Goal: Information Seeking & Learning: Learn about a topic

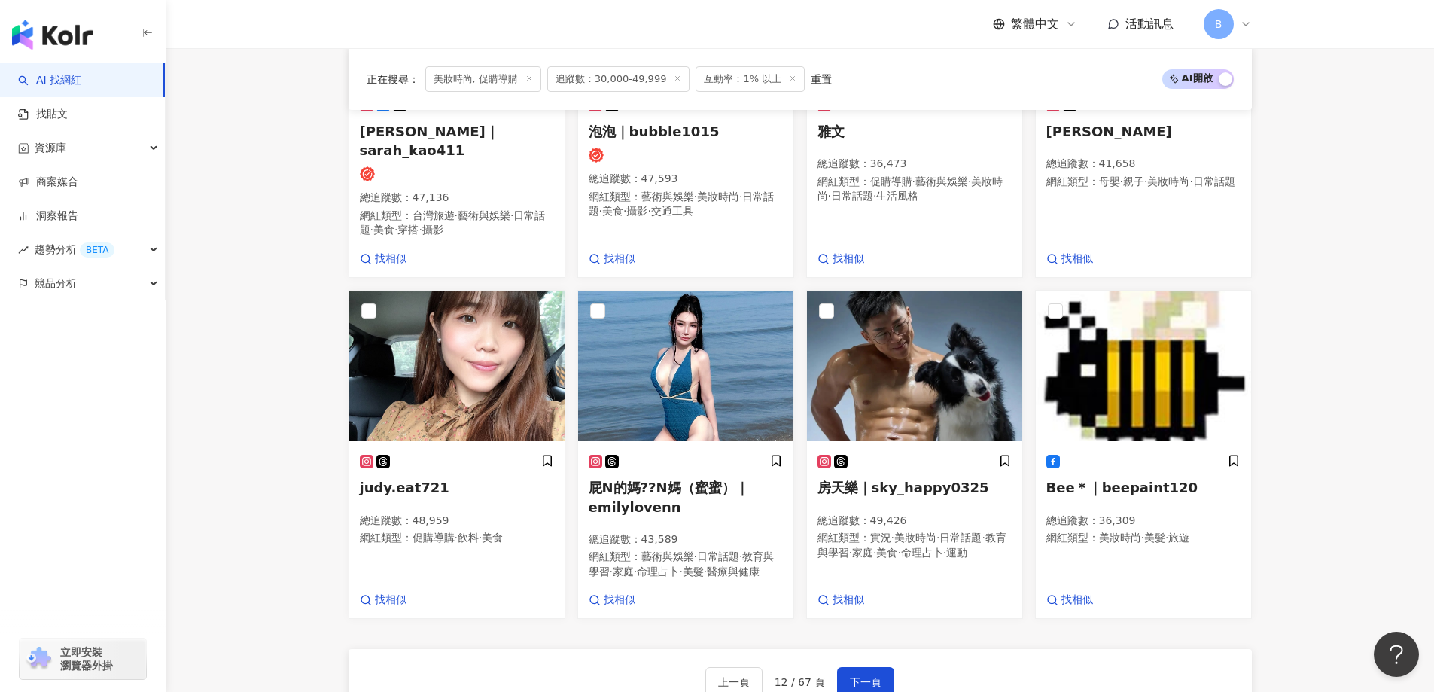
scroll to position [1226, 0]
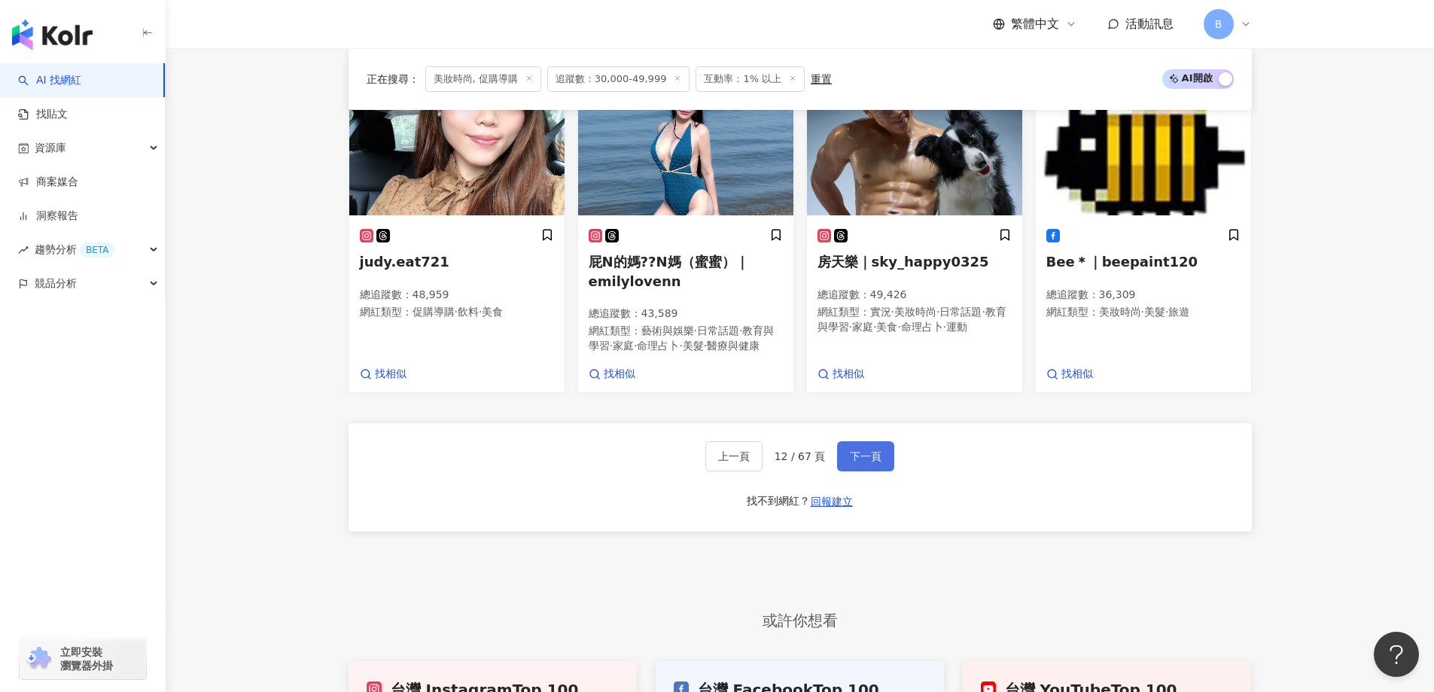
click at [880, 456] on button "下一頁" at bounding box center [865, 456] width 57 height 30
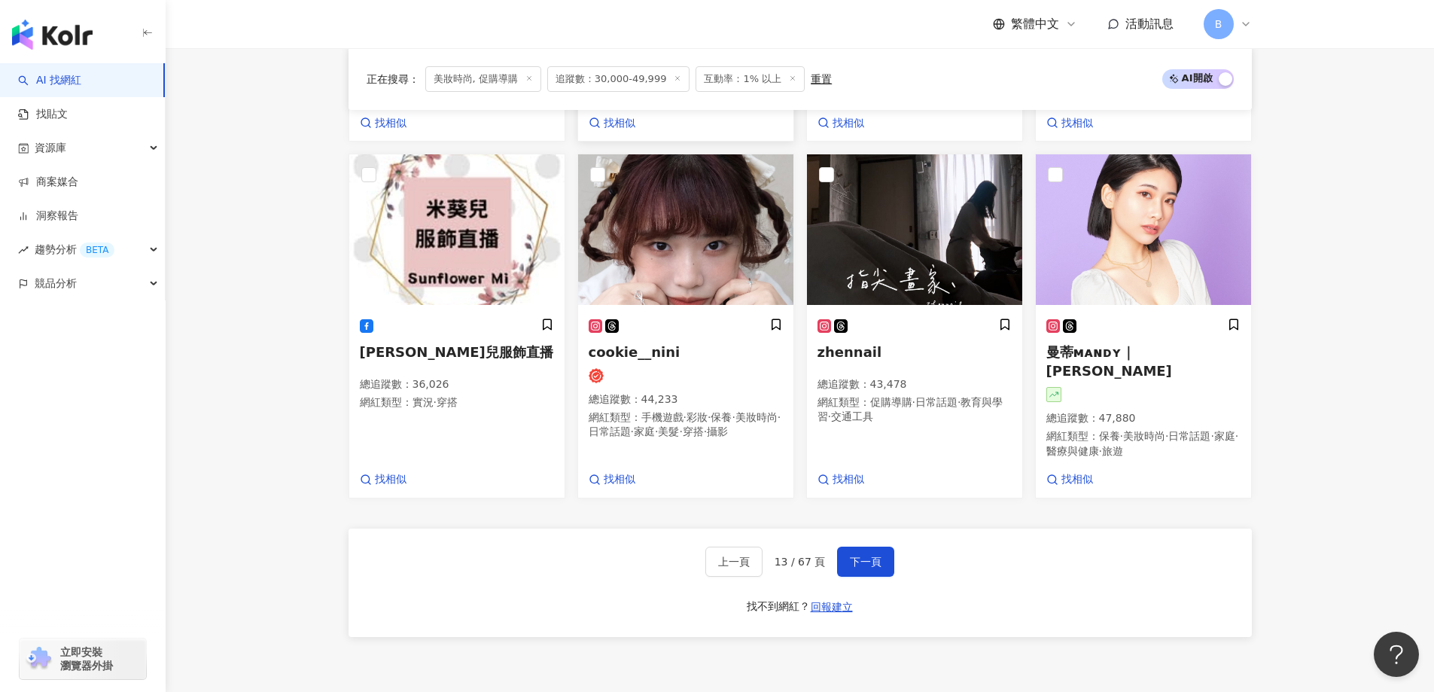
scroll to position [1155, 0]
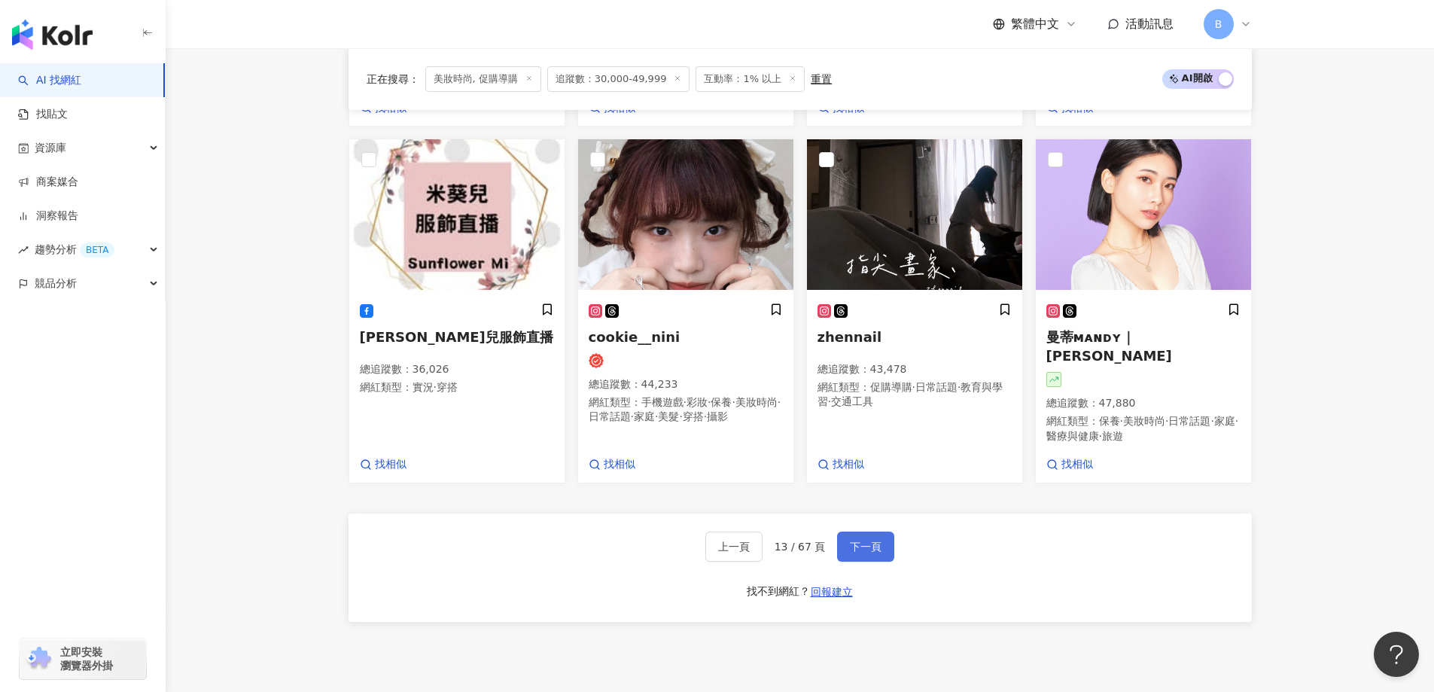
click at [872, 540] on span "下一頁" at bounding box center [866, 546] width 32 height 12
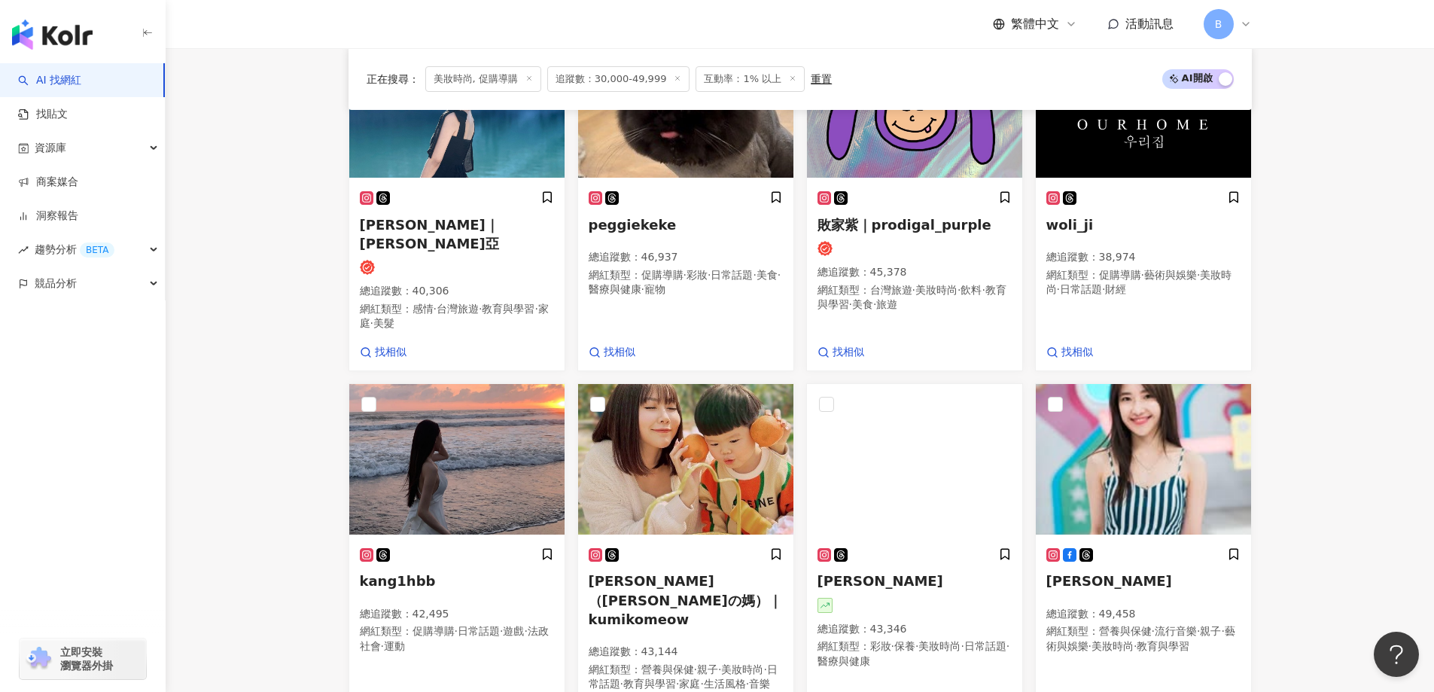
scroll to position [1054, 0]
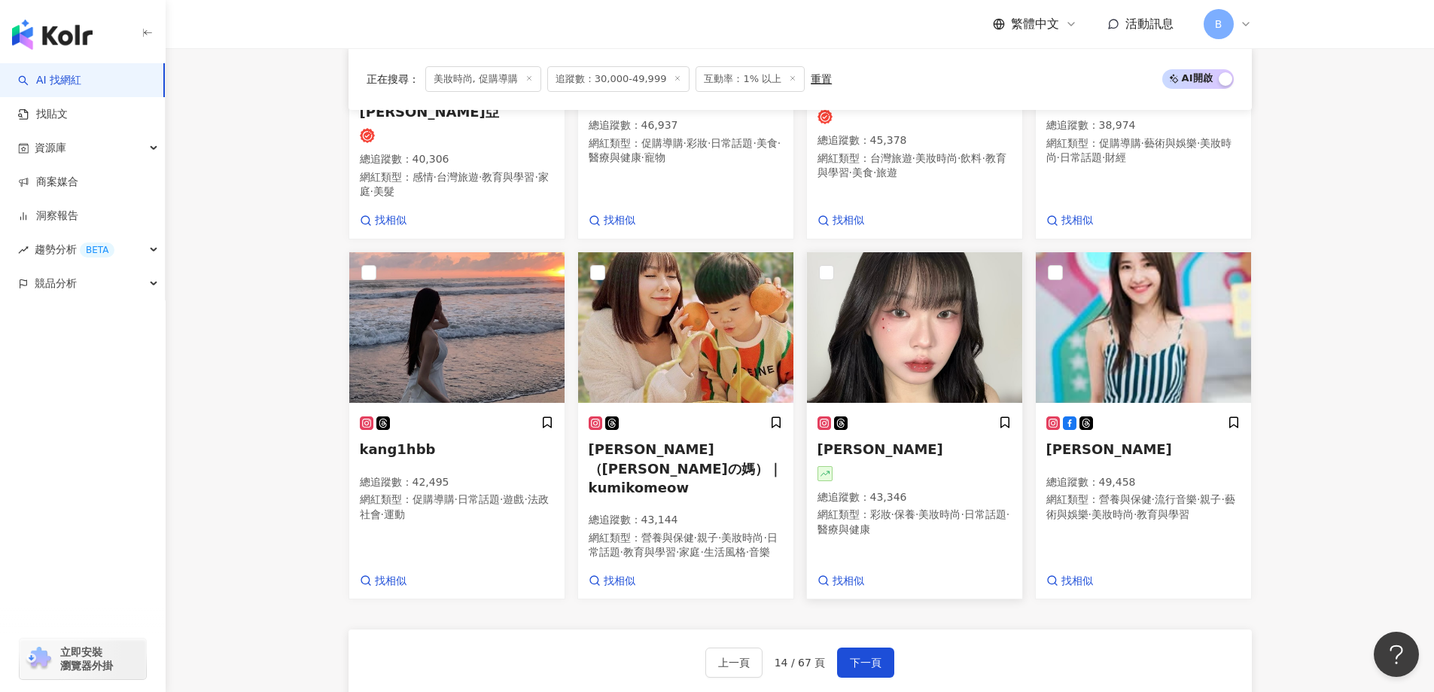
click at [927, 317] on img at bounding box center [914, 327] width 215 height 151
click at [1094, 330] on img at bounding box center [1143, 327] width 215 height 151
click at [878, 656] on span "下一頁" at bounding box center [866, 662] width 32 height 12
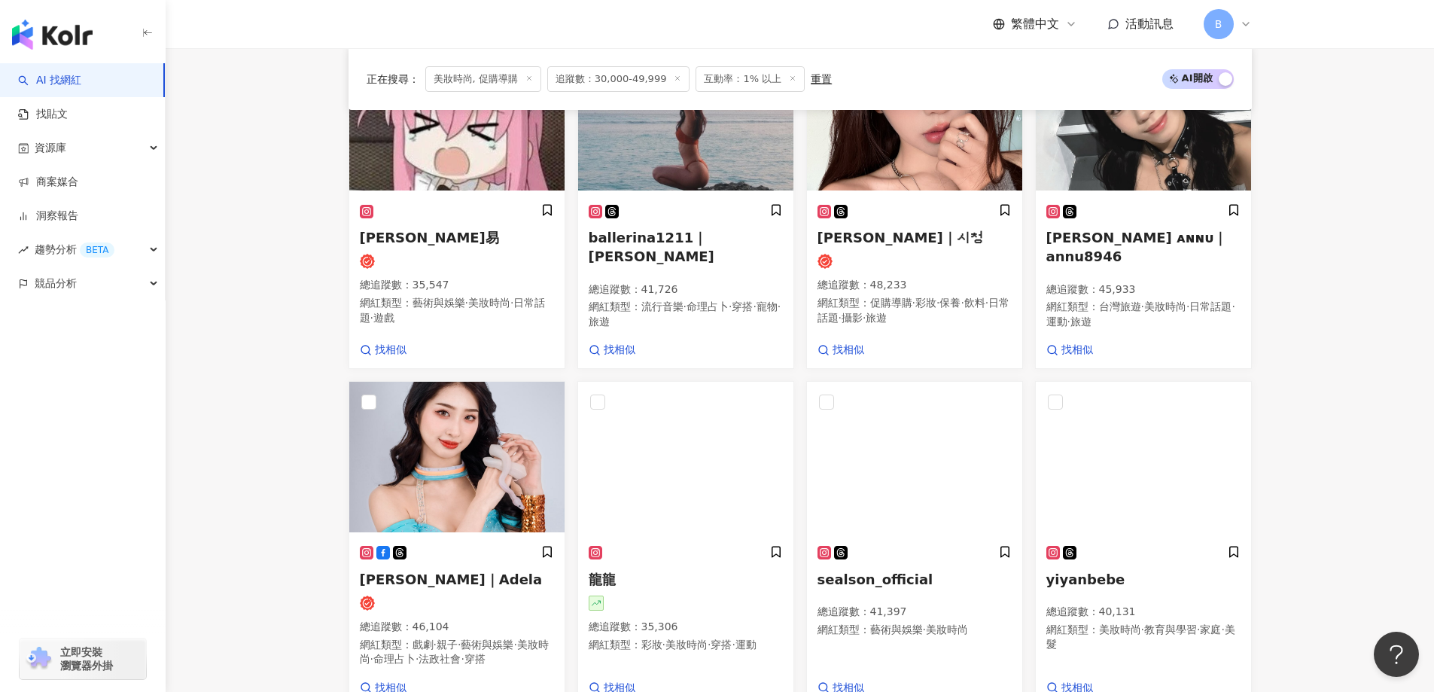
scroll to position [513, 0]
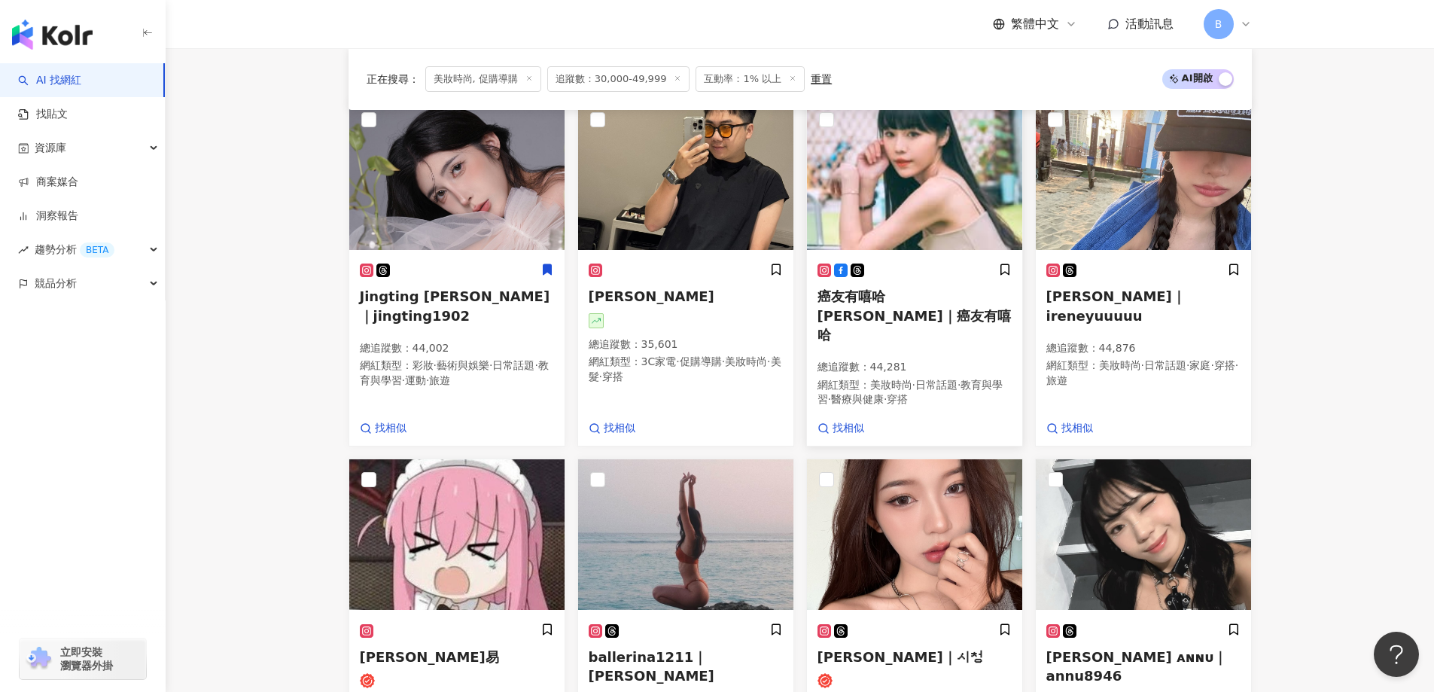
click at [951, 185] on img at bounding box center [914, 174] width 215 height 151
click at [1197, 219] on img at bounding box center [1143, 174] width 215 height 151
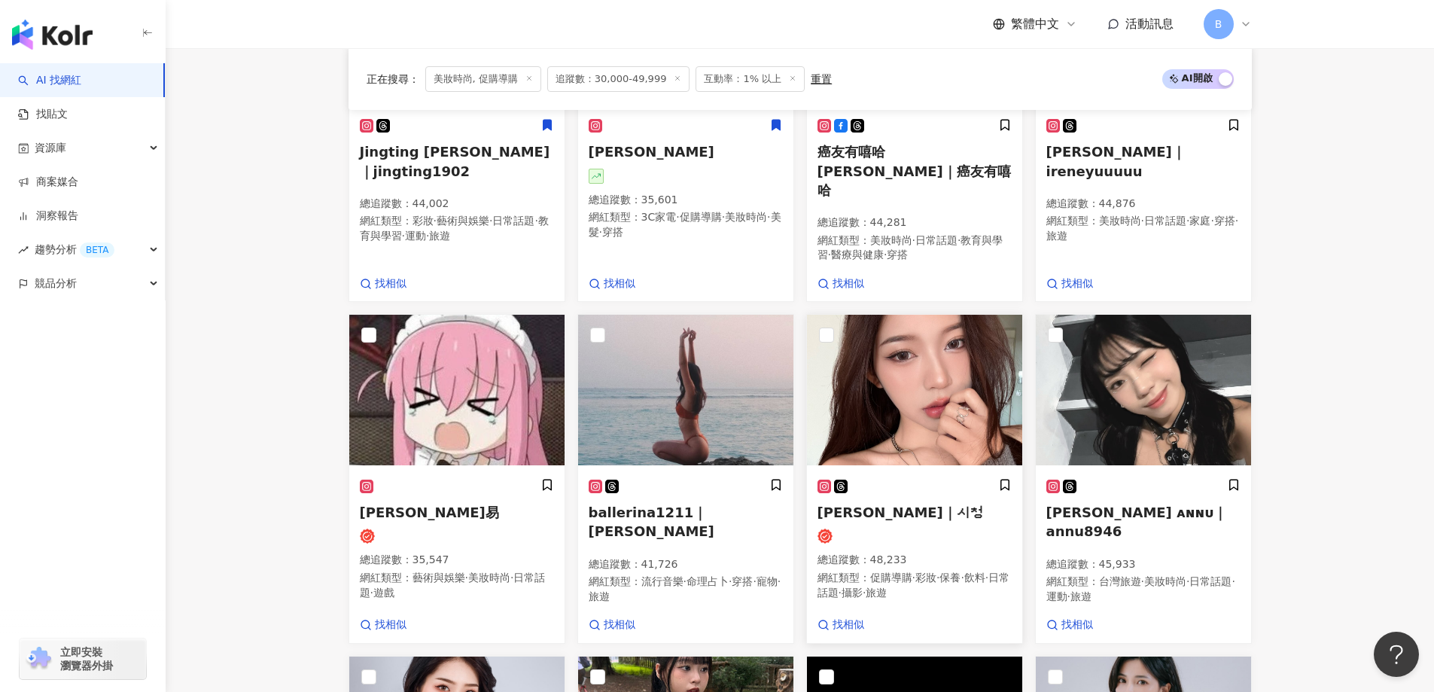
scroll to position [663, 0]
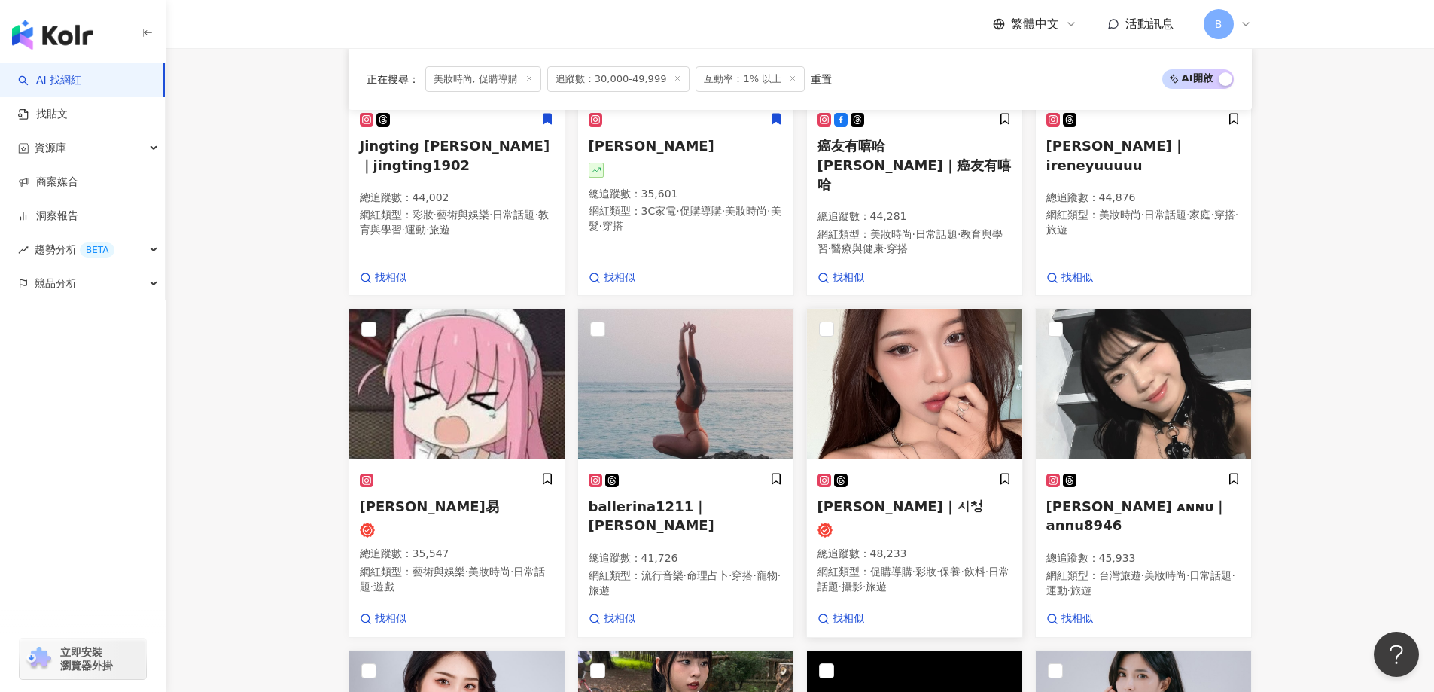
click at [944, 386] on img at bounding box center [914, 384] width 215 height 151
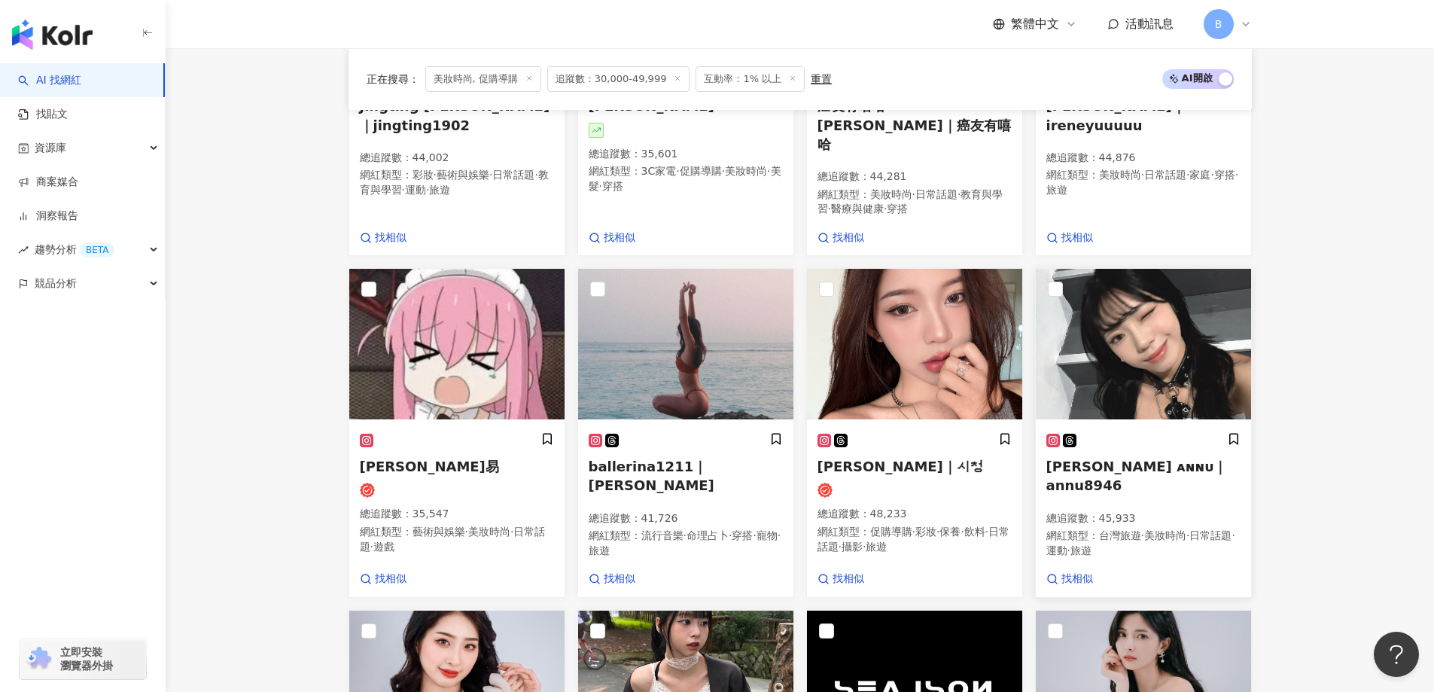
scroll to position [738, 0]
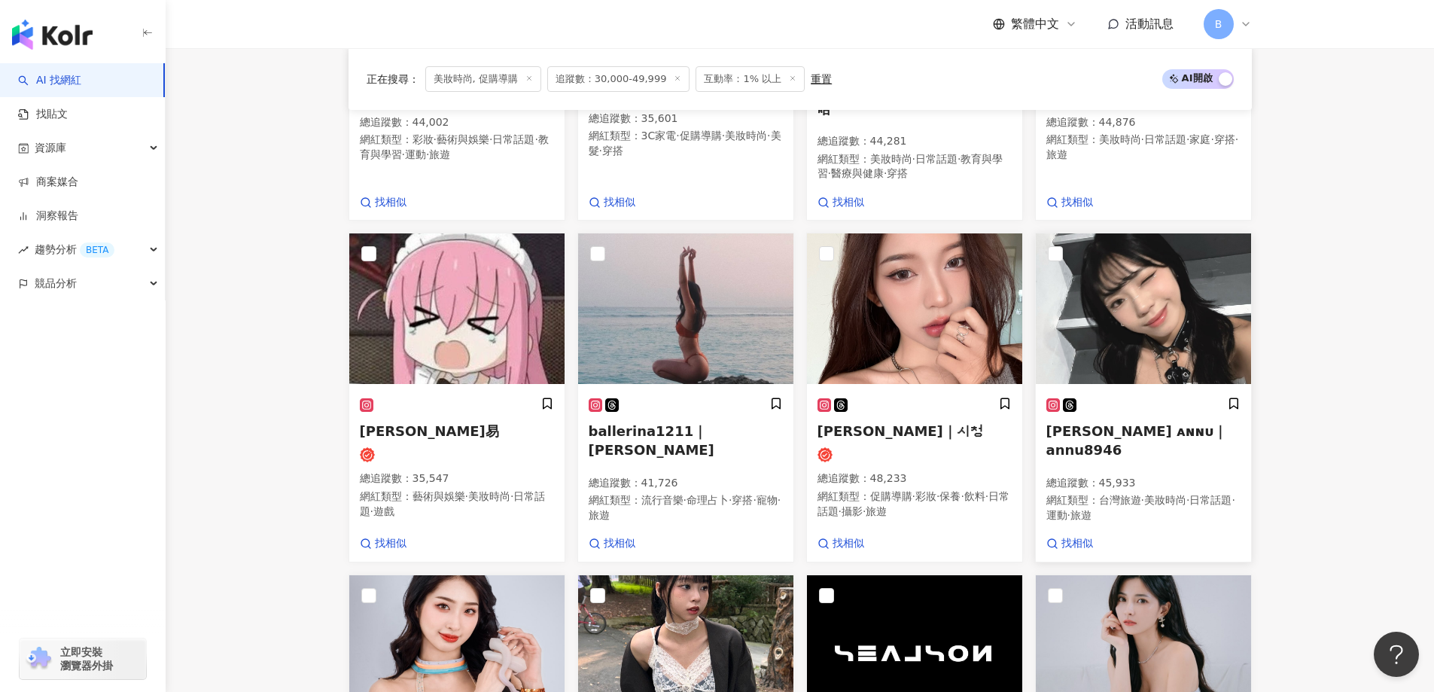
click at [1148, 298] on img at bounding box center [1143, 308] width 215 height 151
click at [309, 249] on main "不分平台 台灣 搜尋 您可能感興趣： haikyu_rement_love haikyu_rement_love 香水油 香水品牌 類型 性別 追蹤數 互動率…" at bounding box center [800, 297] width 1268 height 1975
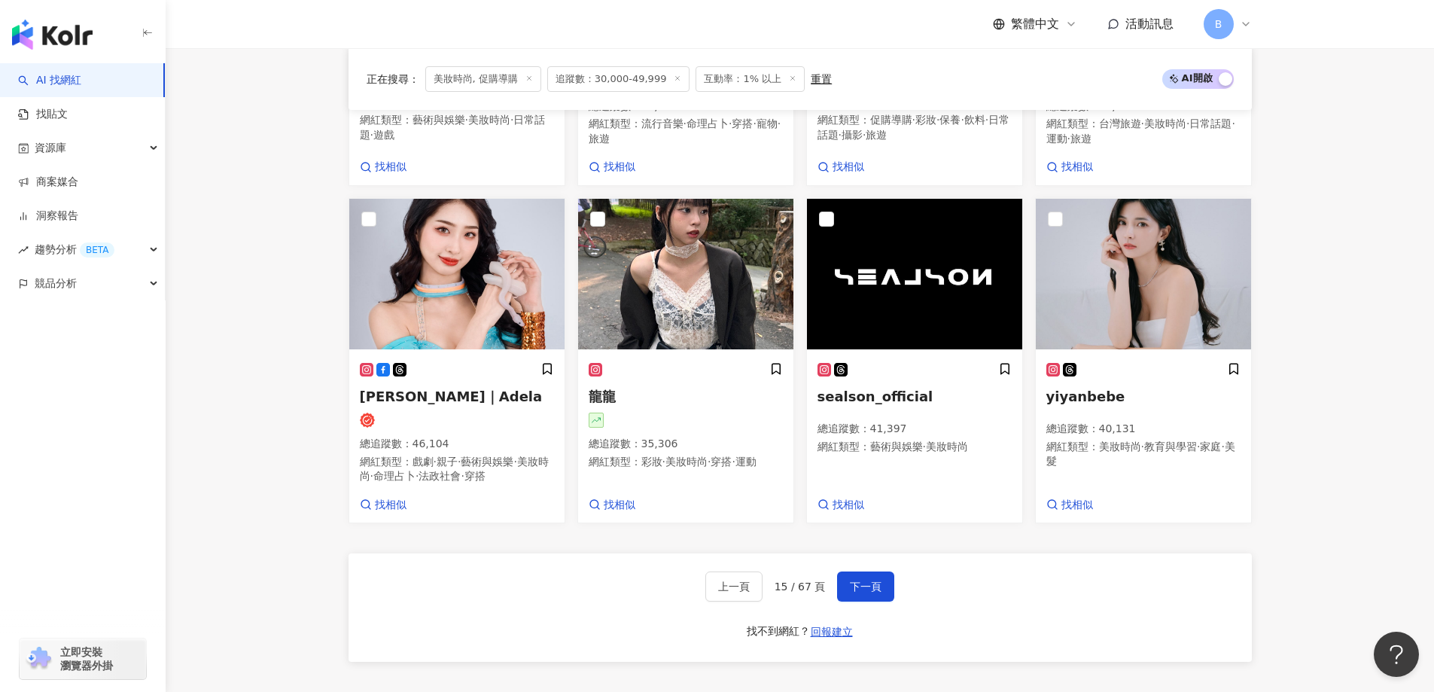
scroll to position [1040, 0]
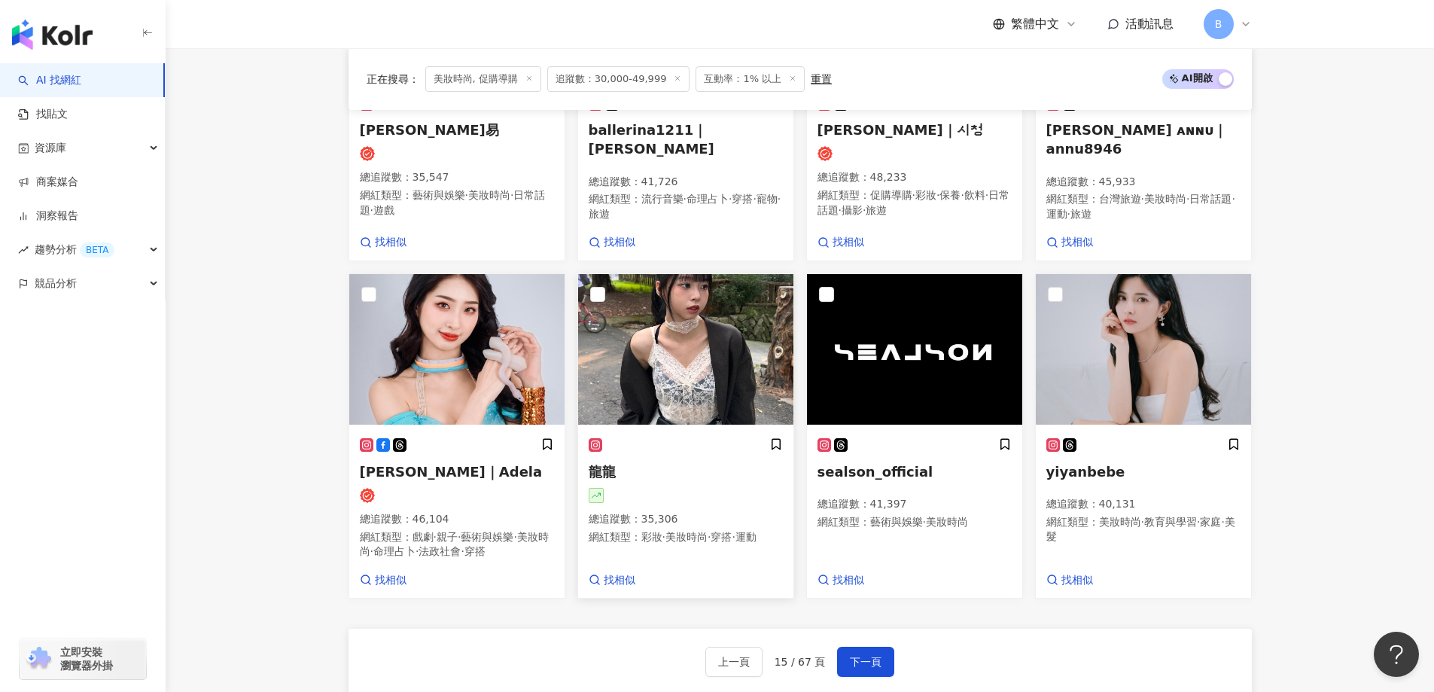
click at [741, 324] on img at bounding box center [685, 349] width 215 height 151
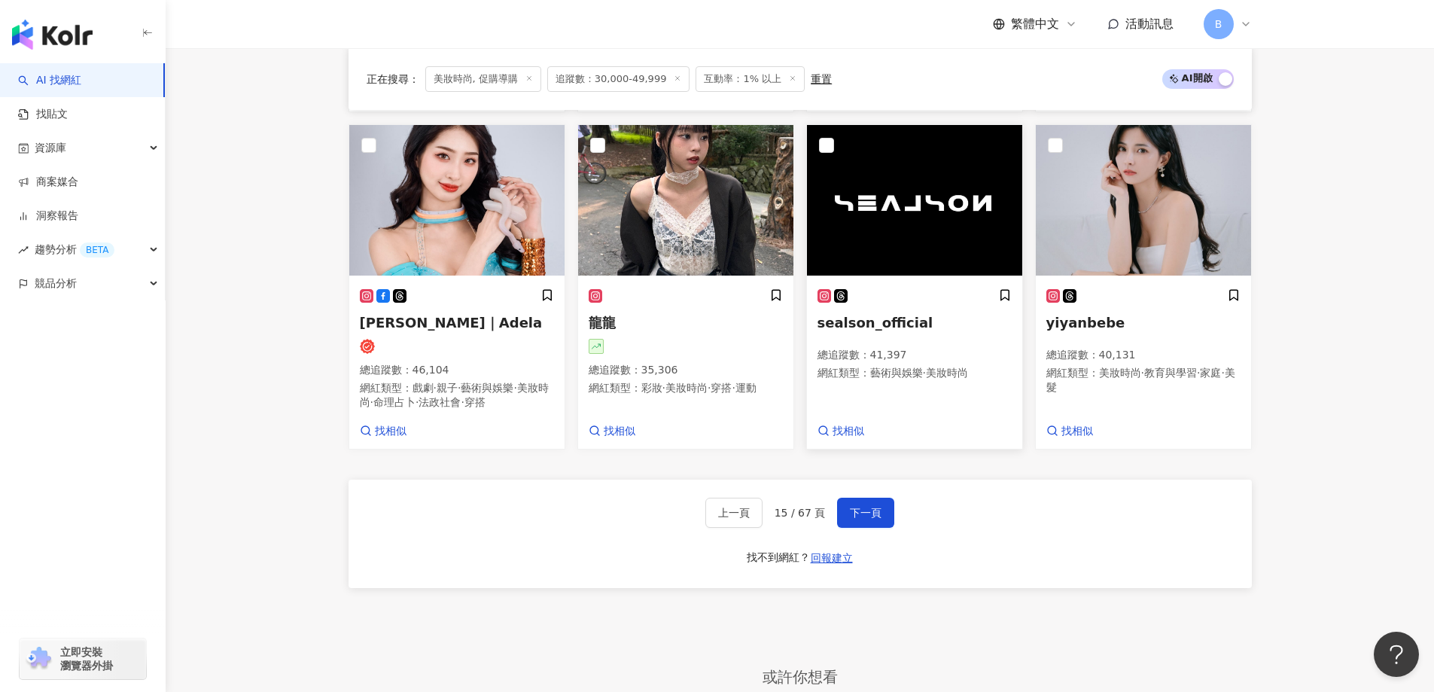
scroll to position [1190, 0]
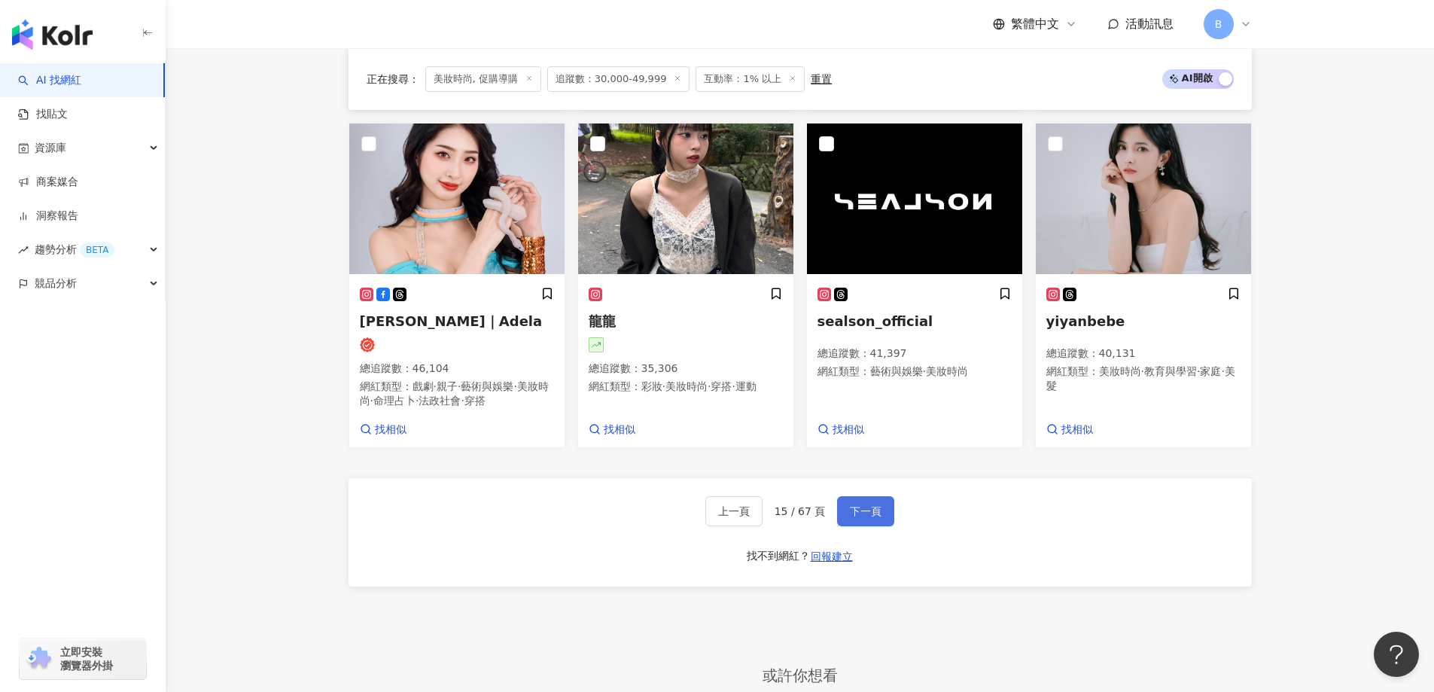
click at [871, 505] on span "下一頁" at bounding box center [866, 511] width 32 height 12
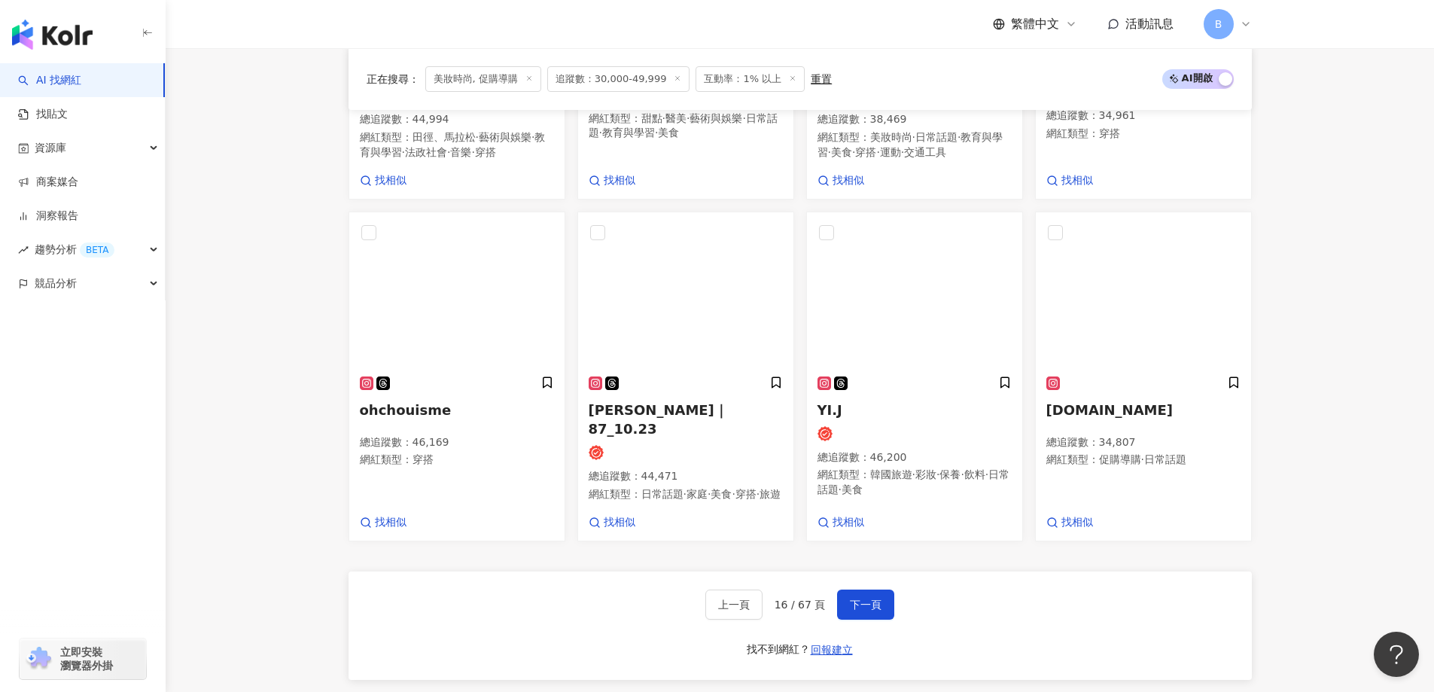
scroll to position [1171, 0]
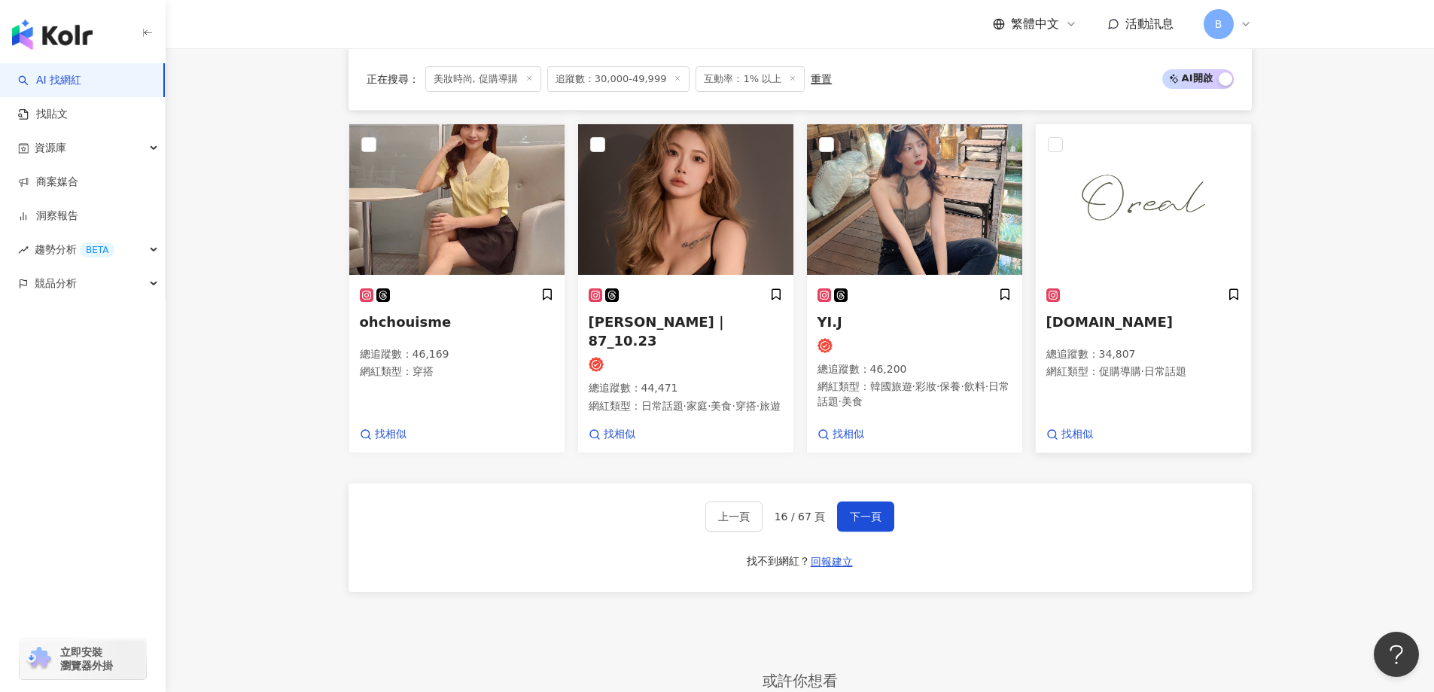
drag, startPoint x: 1326, startPoint y: 294, endPoint x: 1235, endPoint y: 294, distance: 91.1
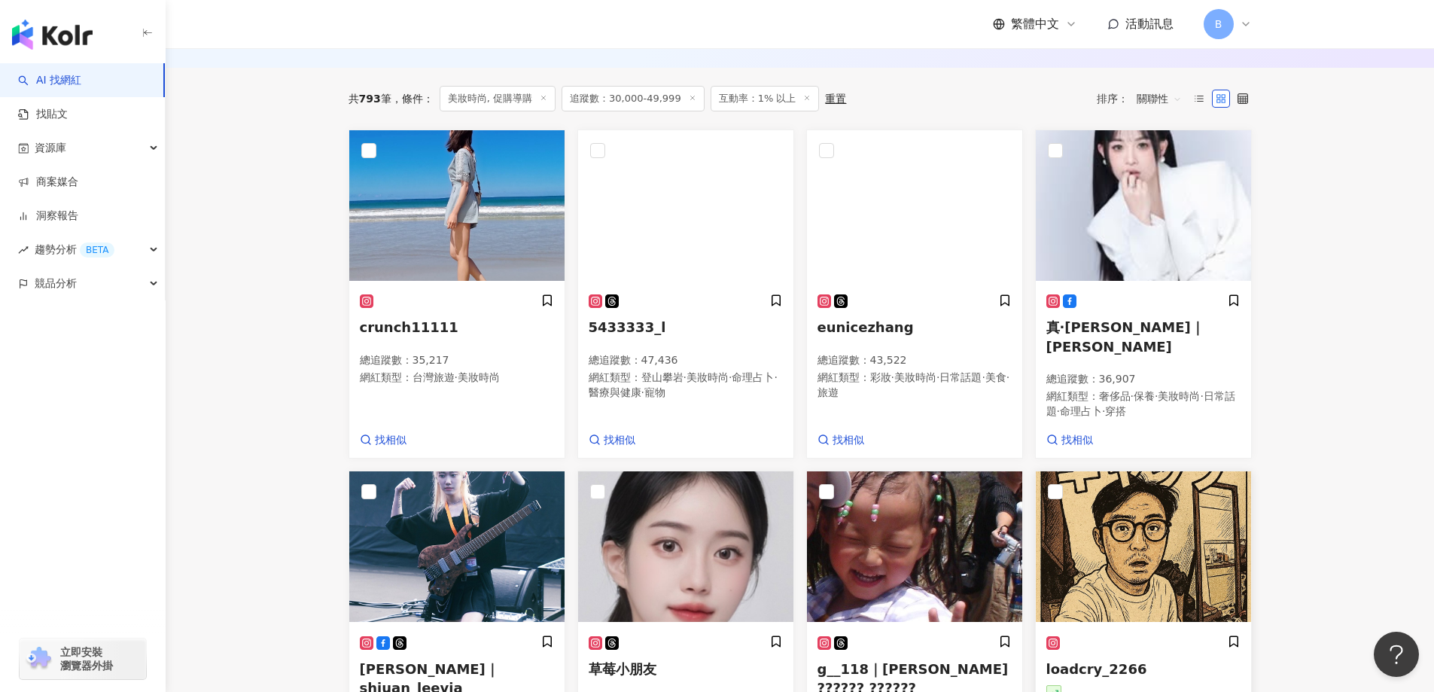
scroll to position [418, 0]
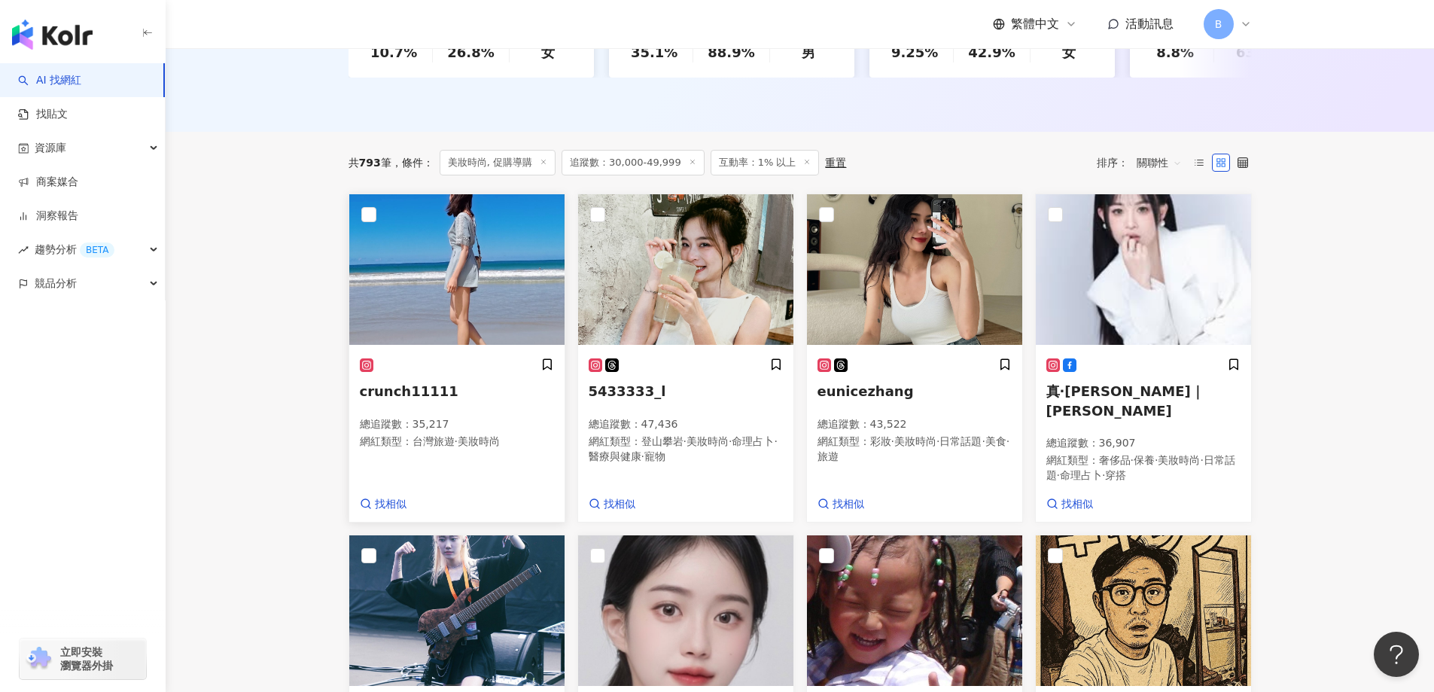
click at [416, 298] on img at bounding box center [456, 269] width 215 height 151
click at [628, 290] on img at bounding box center [685, 269] width 215 height 151
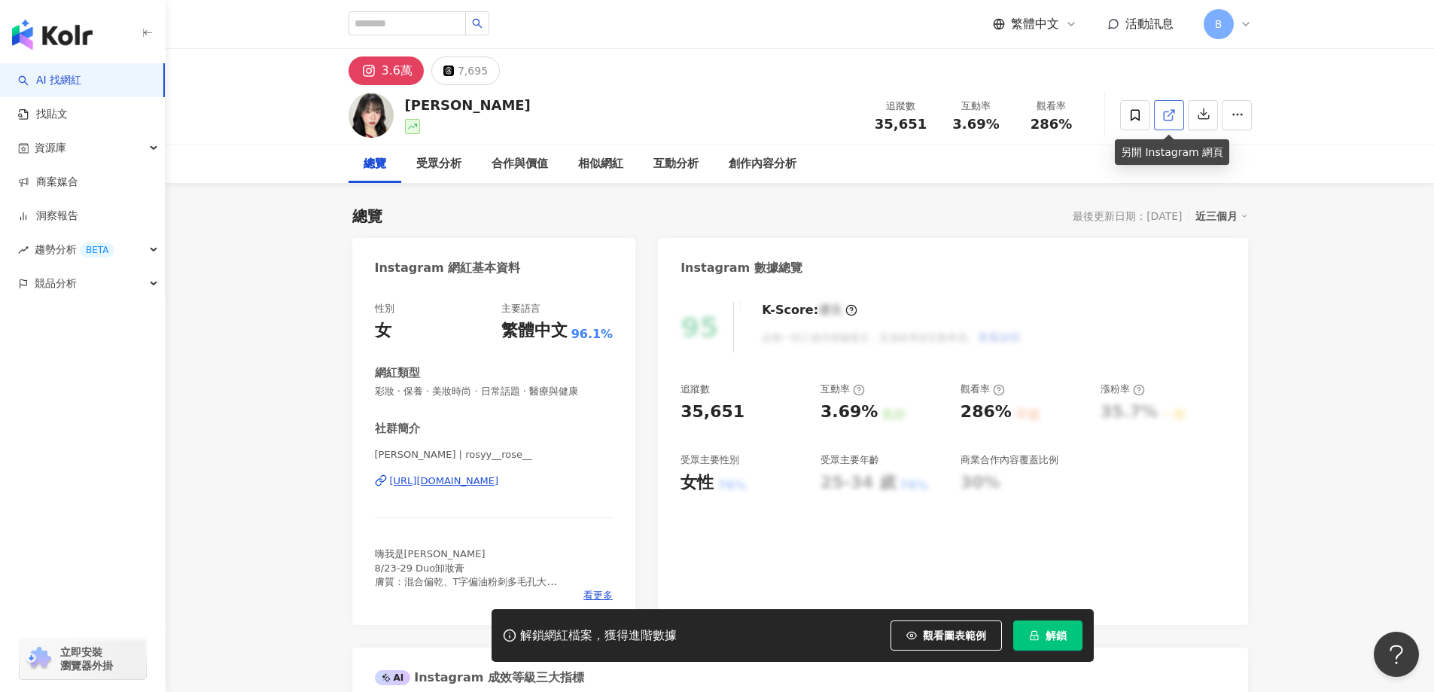
click at [1162, 114] on icon at bounding box center [1169, 115] width 14 height 14
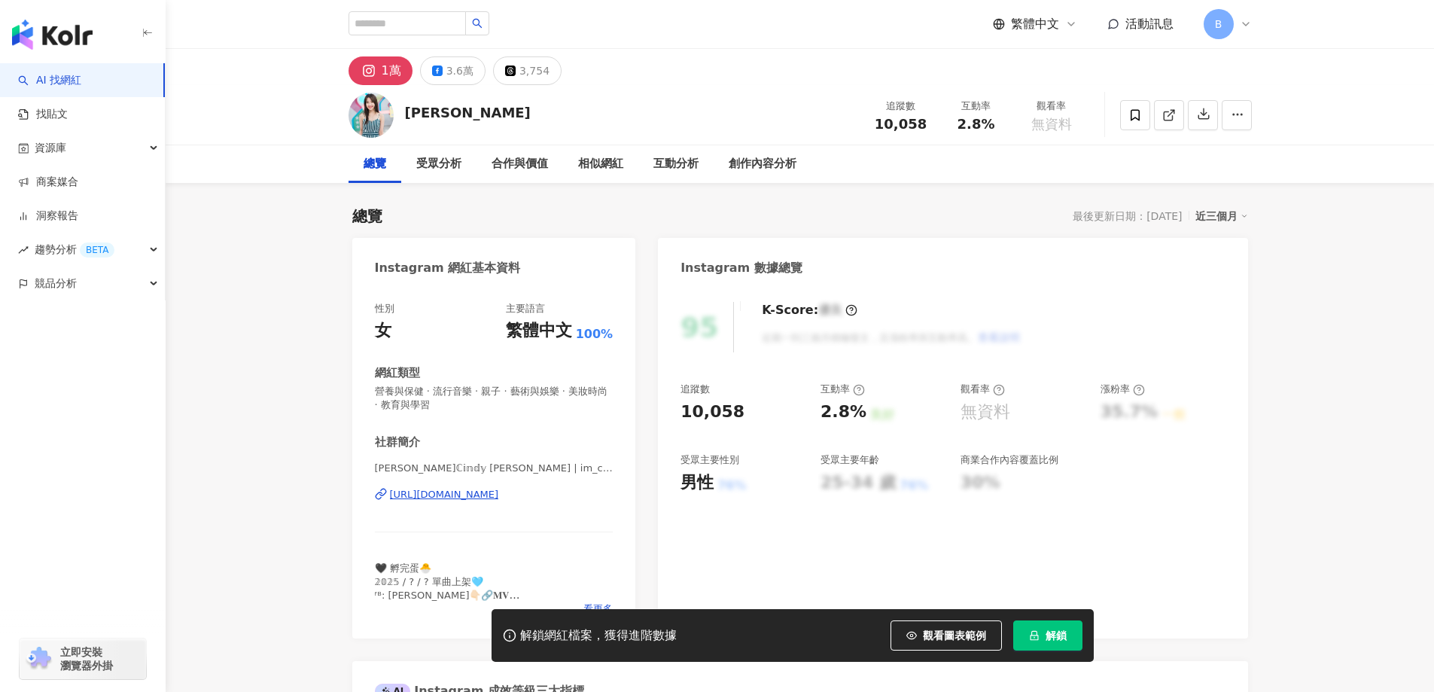
click at [1190, 59] on div "1萬 3.6萬 3,754" at bounding box center [800, 67] width 964 height 36
click at [1172, 114] on icon at bounding box center [1169, 115] width 14 height 14
click at [461, 391] on span "營養與保健 · 流行音樂 · 親子 · 藝術與娛樂 · 美妝時尚 · 教育與學習" at bounding box center [494, 398] width 239 height 27
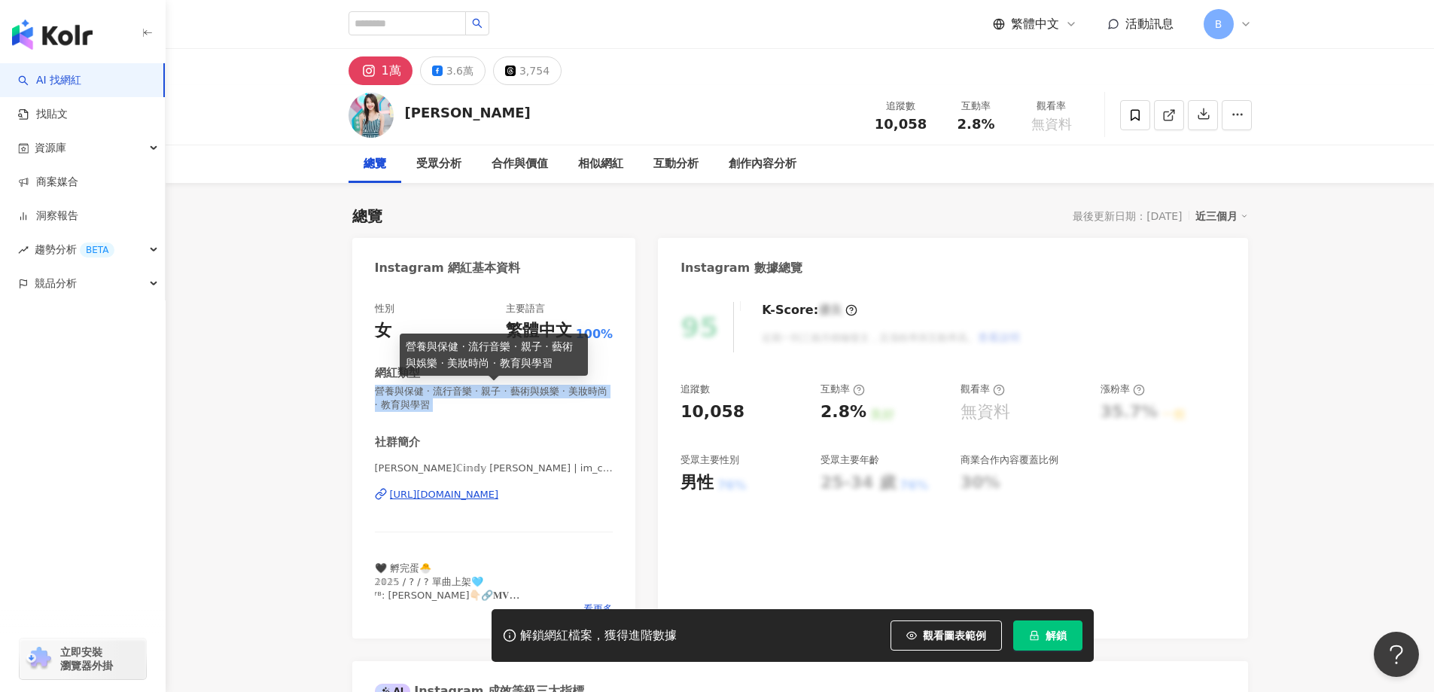
click at [461, 391] on span "營養與保健 · 流行音樂 · 親子 · 藝術與娛樂 · 美妝時尚 · 教育與學習" at bounding box center [494, 398] width 239 height 27
copy span "營養與保健 · 流行音樂 · 親子 · 藝術與娛樂 · 美妝時尚 · 教育與學習"
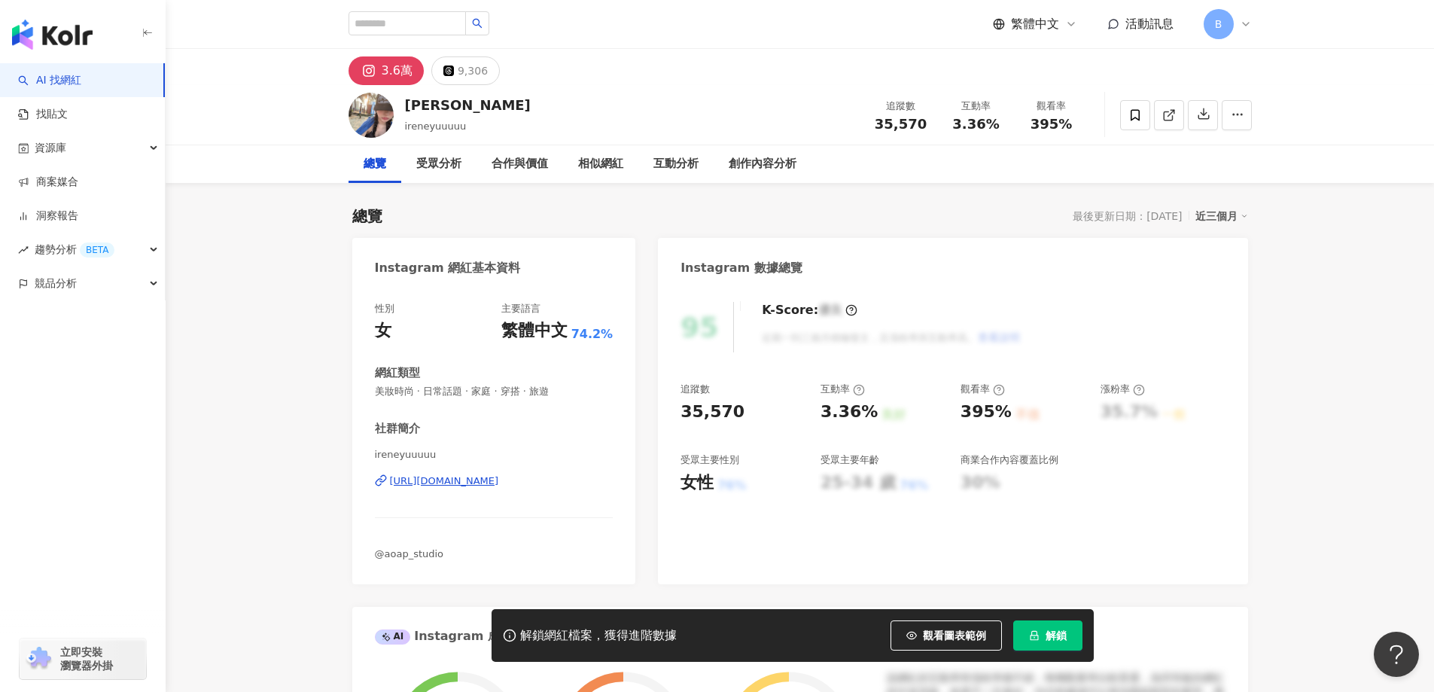
drag, startPoint x: 1365, startPoint y: 326, endPoint x: 1274, endPoint y: 237, distance: 127.2
click at [1174, 113] on polyline at bounding box center [1173, 112] width 4 height 4
click at [485, 391] on span "美妝時尚 · 日常話題 · 家庭 · 穿搭 · 旅遊" at bounding box center [494, 392] width 239 height 14
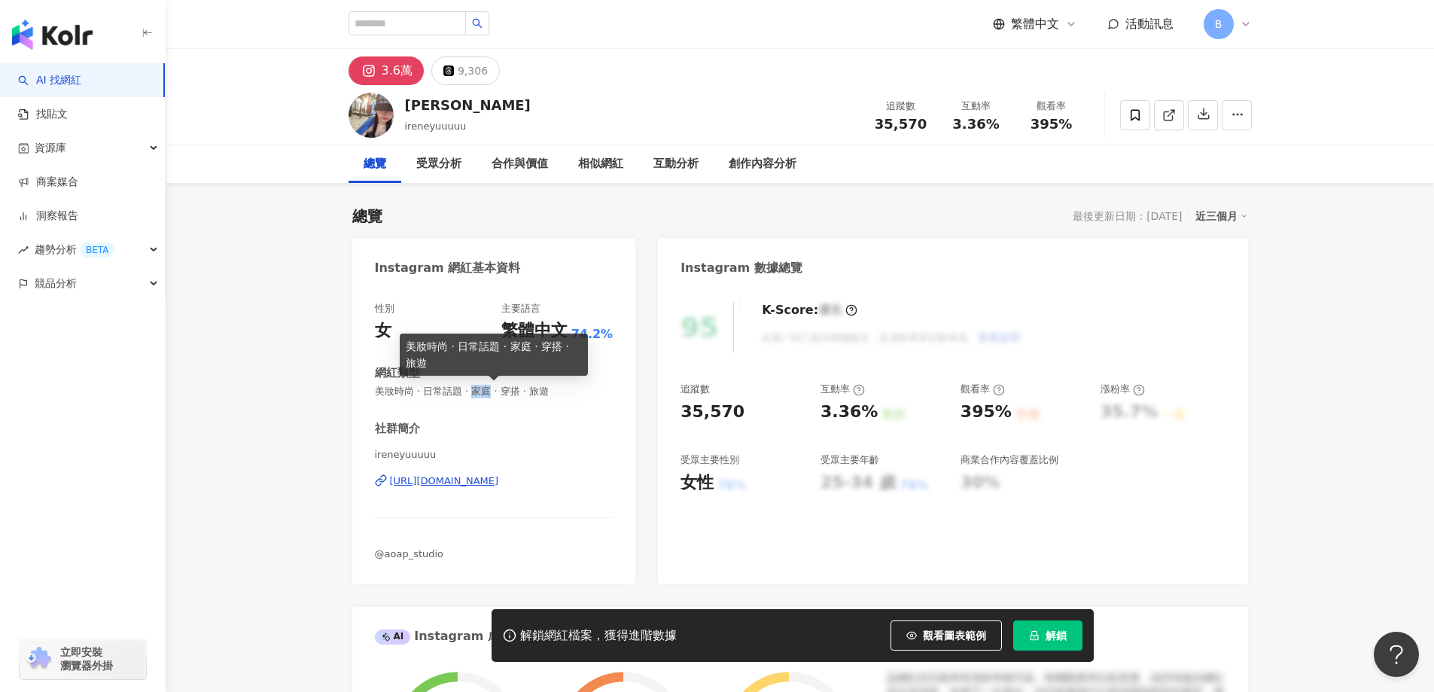
click at [485, 391] on span "美妝時尚 · 日常話題 · 家庭 · 穿搭 · 旅遊" at bounding box center [494, 392] width 239 height 14
copy span "美妝時尚 · 日常話題 · 家庭 · 穿搭 · 旅遊"
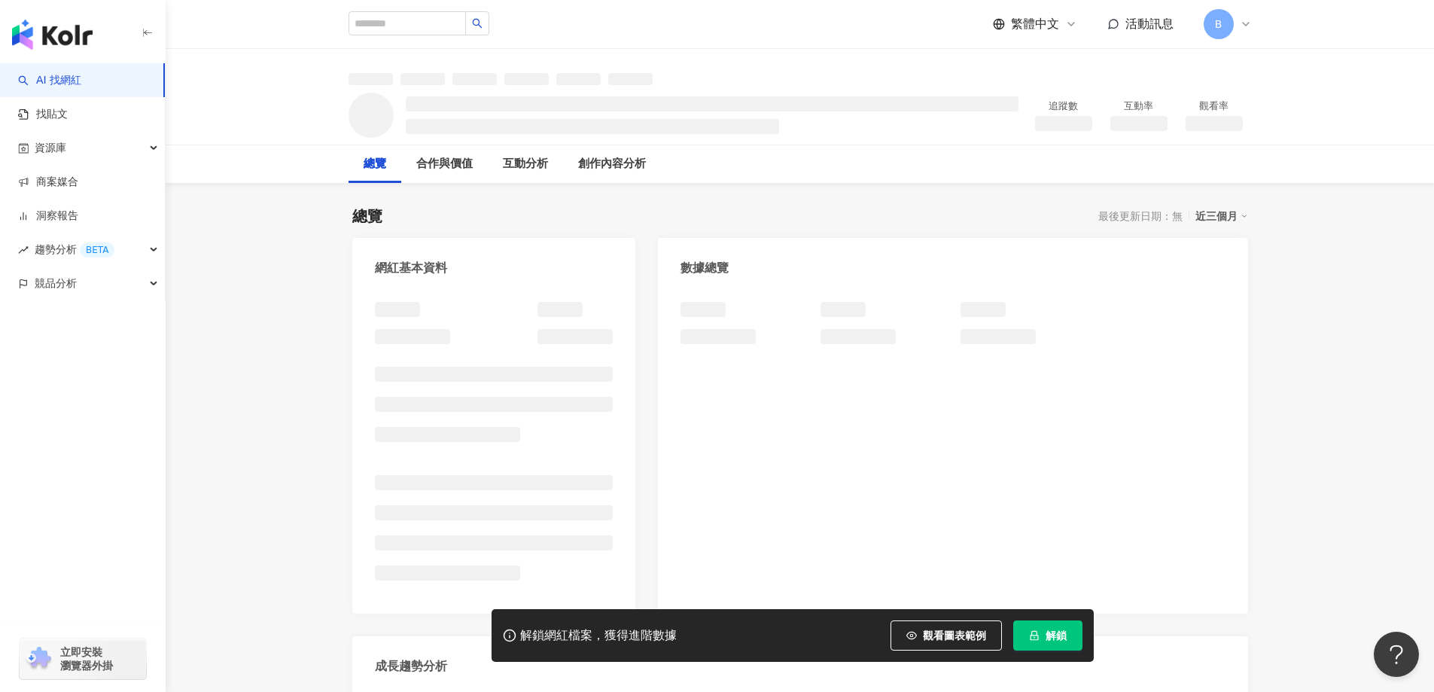
drag, startPoint x: 1311, startPoint y: 341, endPoint x: 1150, endPoint y: 196, distance: 216.4
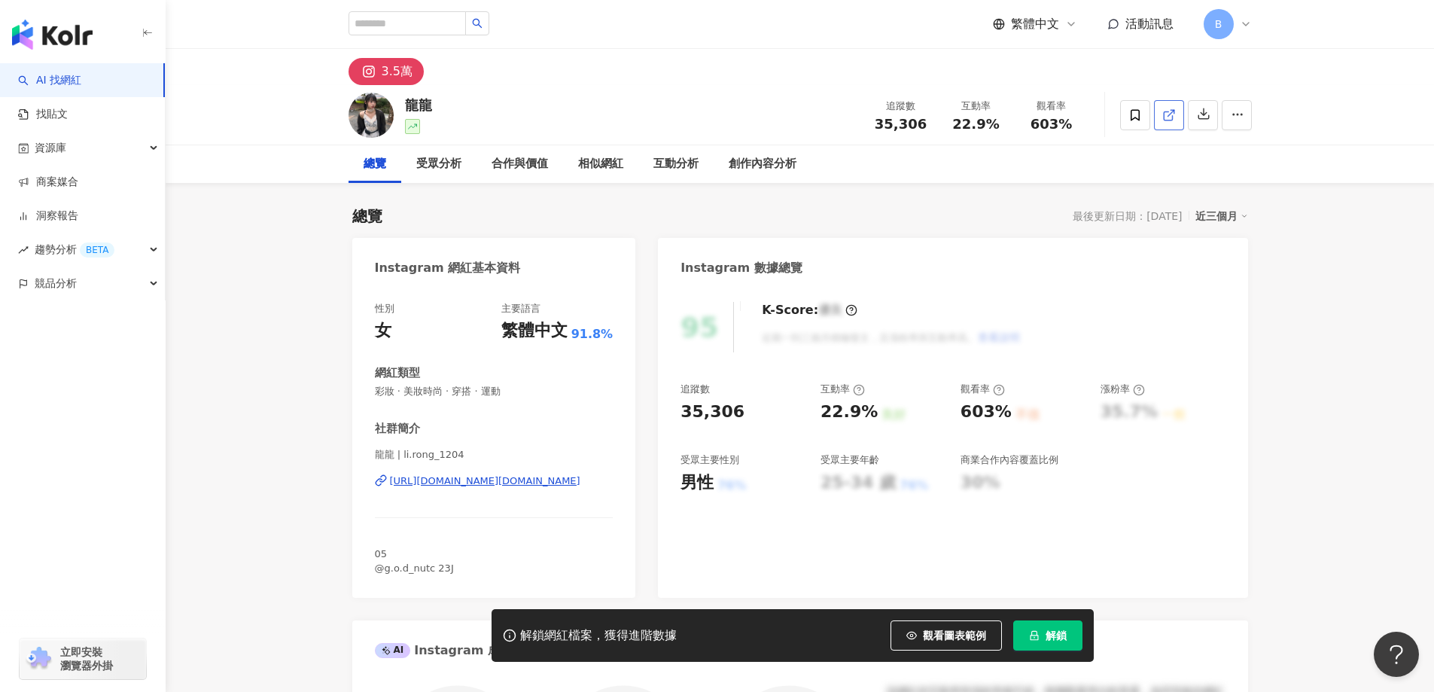
click at [1169, 113] on icon at bounding box center [1169, 115] width 14 height 14
click at [428, 389] on span "彩妝 · 美妝時尚 · 穿搭 · 運動" at bounding box center [494, 392] width 239 height 14
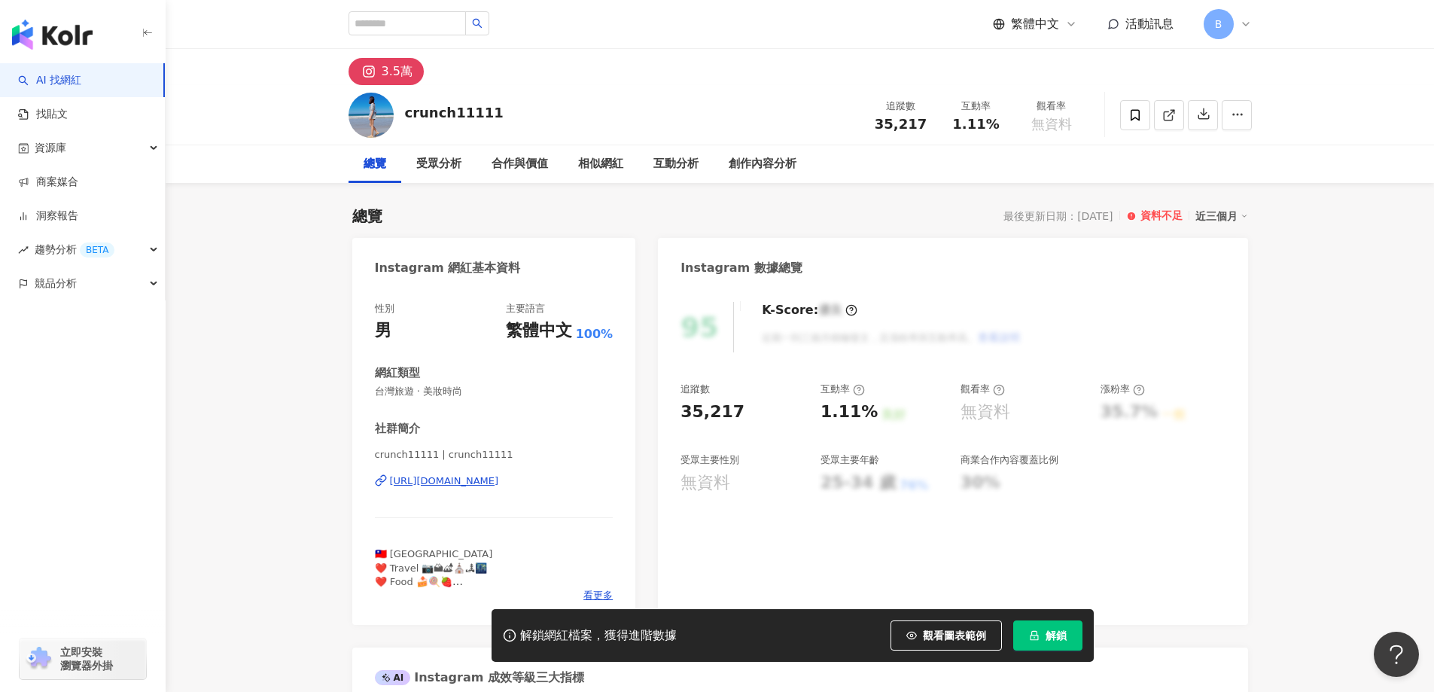
click at [1167, 114] on icon at bounding box center [1169, 115] width 14 height 14
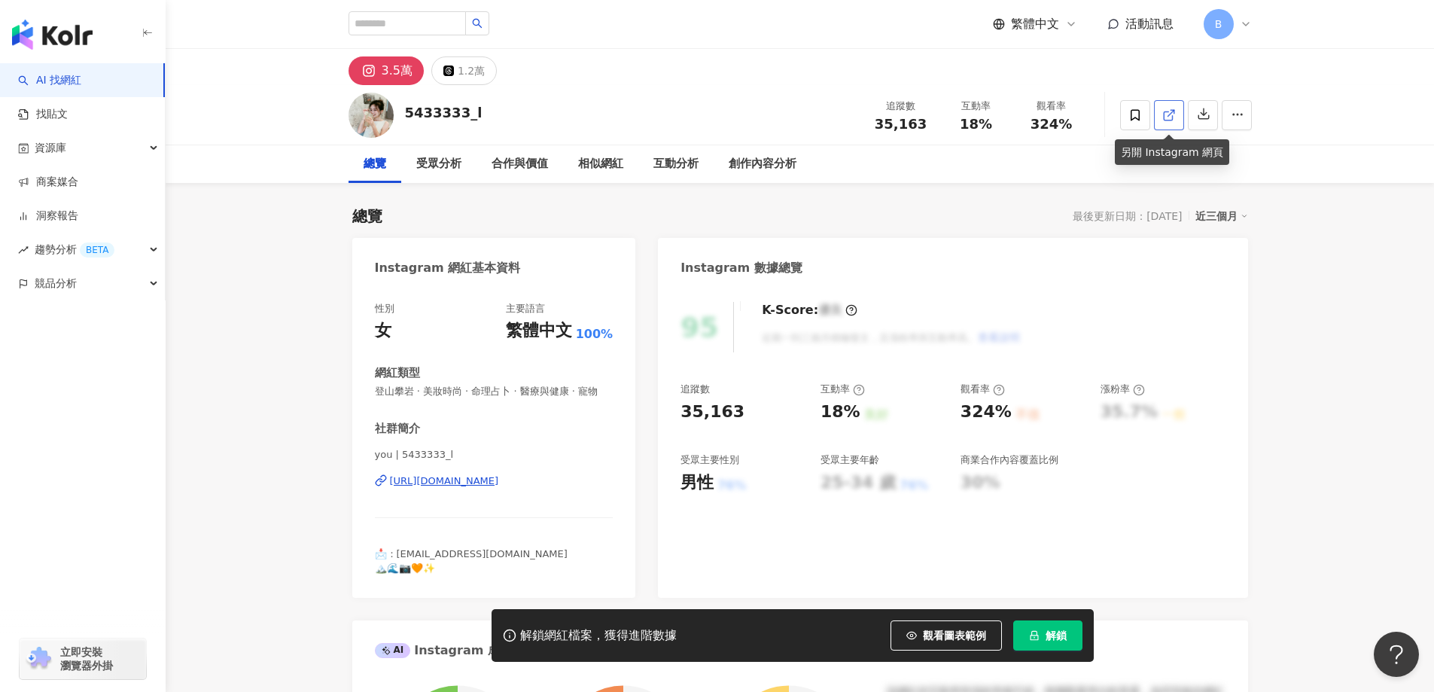
click at [1174, 121] on icon at bounding box center [1169, 115] width 14 height 14
